Goal: Transaction & Acquisition: Purchase product/service

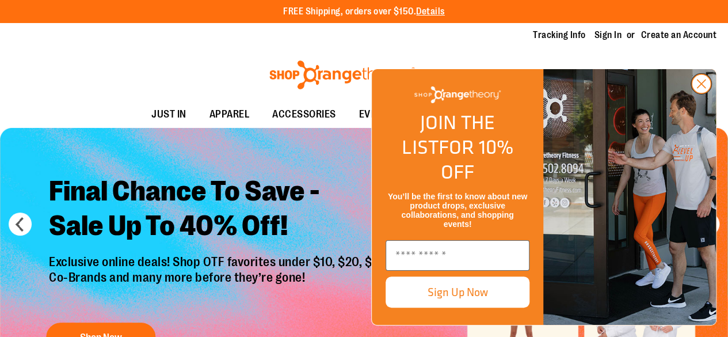
click at [706, 88] on icon "Close dialog" at bounding box center [702, 84] width 8 height 8
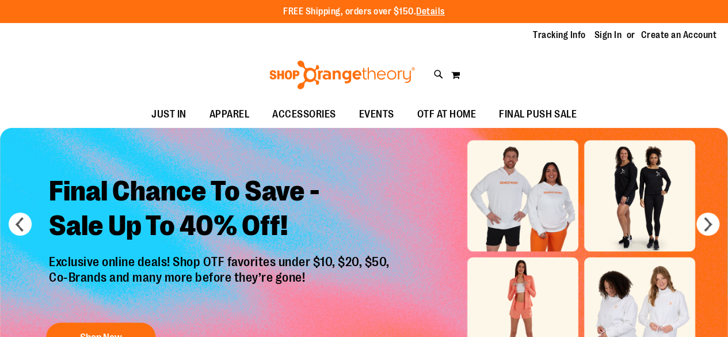
click at [395, 156] on img "Slide 1 of 6" at bounding box center [364, 254] width 728 height 253
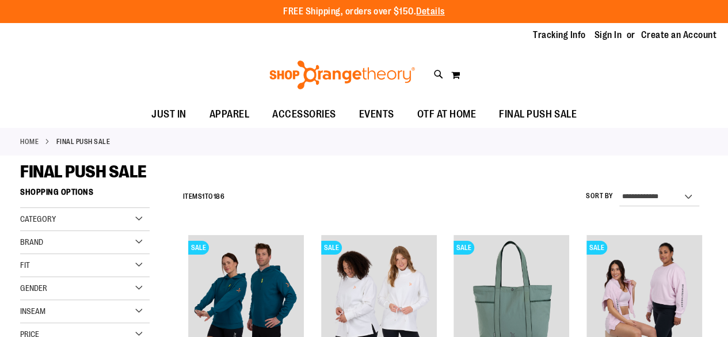
click at [438, 71] on icon at bounding box center [439, 74] width 10 height 13
click at [369, 74] on input "Search" at bounding box center [368, 65] width 582 height 38
click at [367, 79] on input "Search" at bounding box center [368, 65] width 582 height 38
click at [390, 64] on input "**********" at bounding box center [368, 65] width 582 height 38
click at [642, 67] on button "submit" at bounding box center [640, 66] width 35 height 35
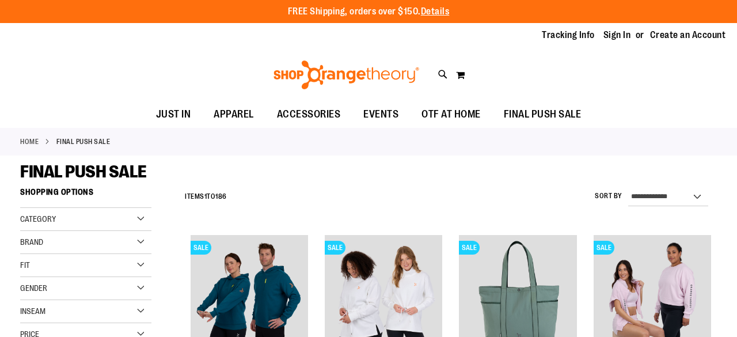
type input "**********"
click at [720, 20] on link at bounding box center [723, 18] width 18 height 25
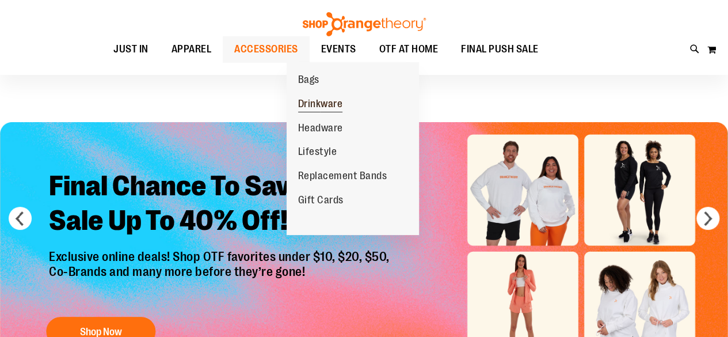
scroll to position [6, 0]
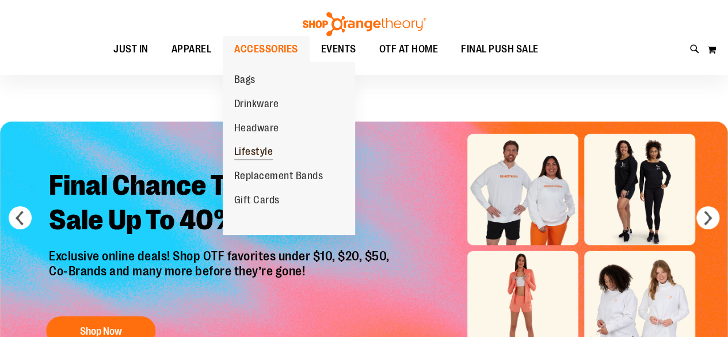
click at [264, 148] on span "Lifestyle" at bounding box center [253, 153] width 39 height 14
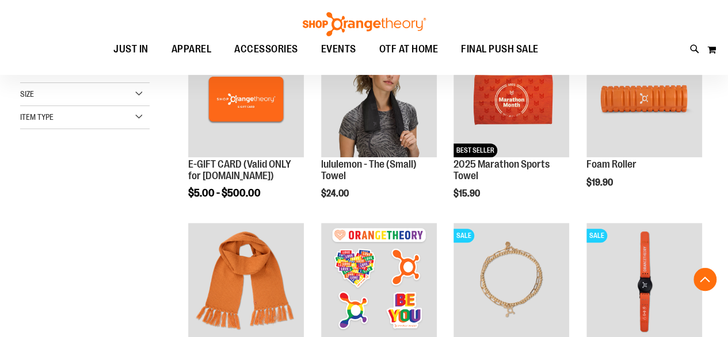
scroll to position [194, 0]
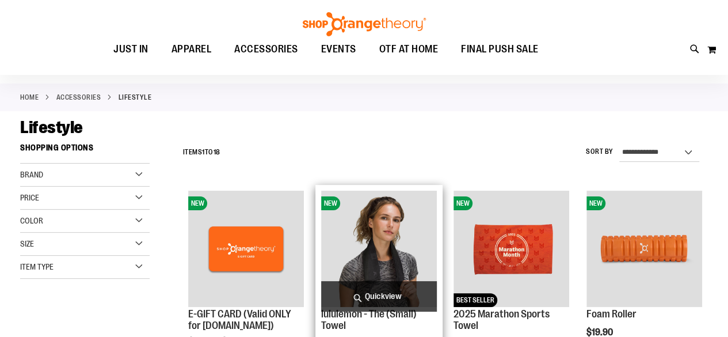
scroll to position [44, 0]
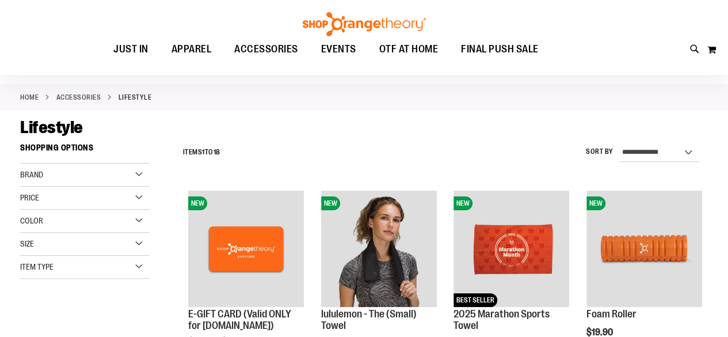
click at [138, 263] on div "Item Type" at bounding box center [85, 267] width 130 height 23
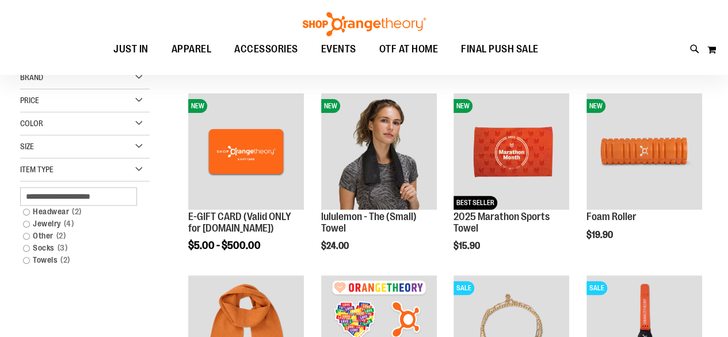
scroll to position [142, 0]
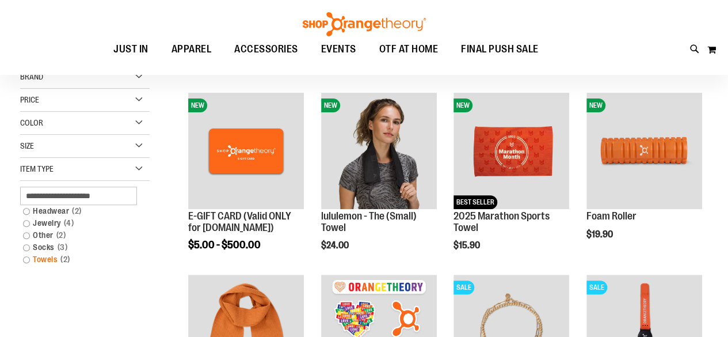
click at [41, 260] on link "Towels 2 items" at bounding box center [79, 259] width 124 height 12
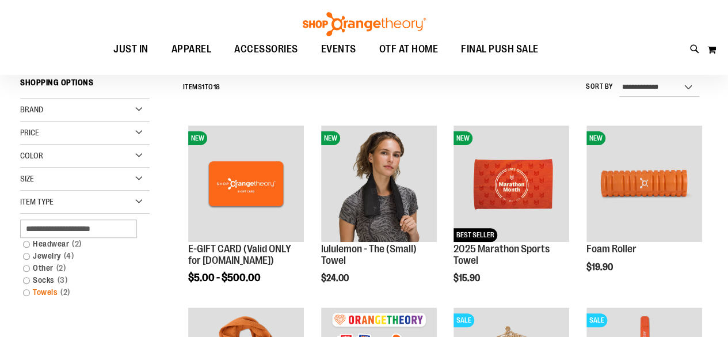
scroll to position [107, 0]
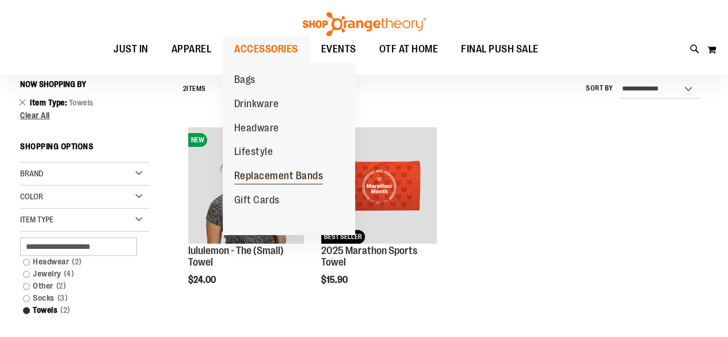
click at [258, 178] on span "Replacement Bands" at bounding box center [278, 177] width 89 height 14
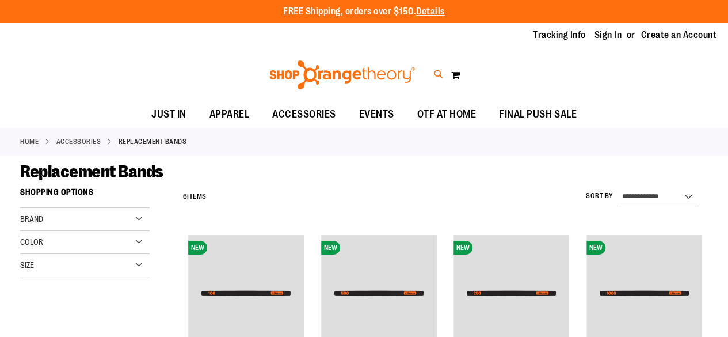
click at [439, 71] on icon at bounding box center [439, 74] width 10 height 13
type input "**********"
